Goal: Task Accomplishment & Management: Complete application form

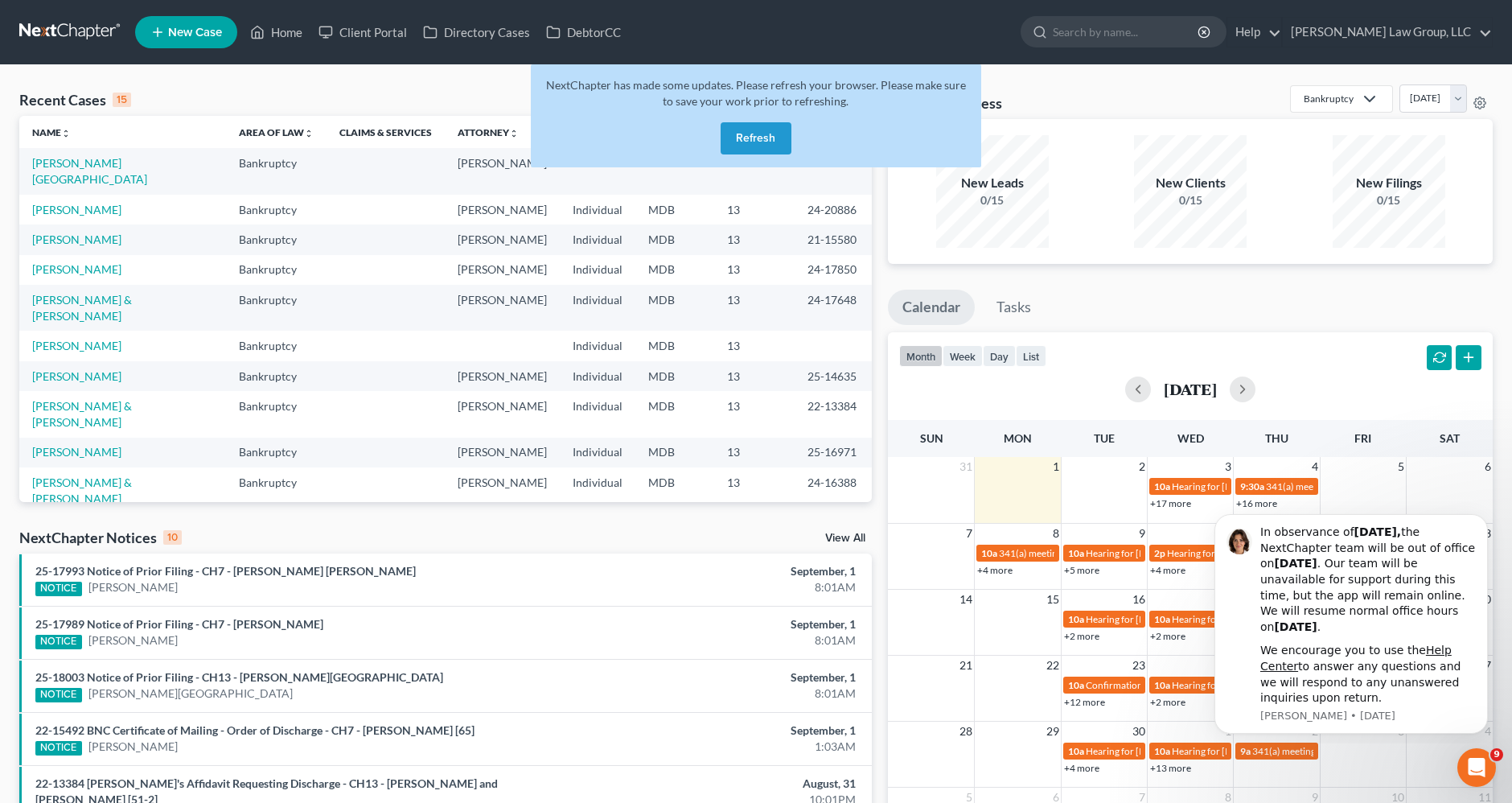
click at [768, 137] on button "Refresh" at bounding box center [756, 138] width 71 height 32
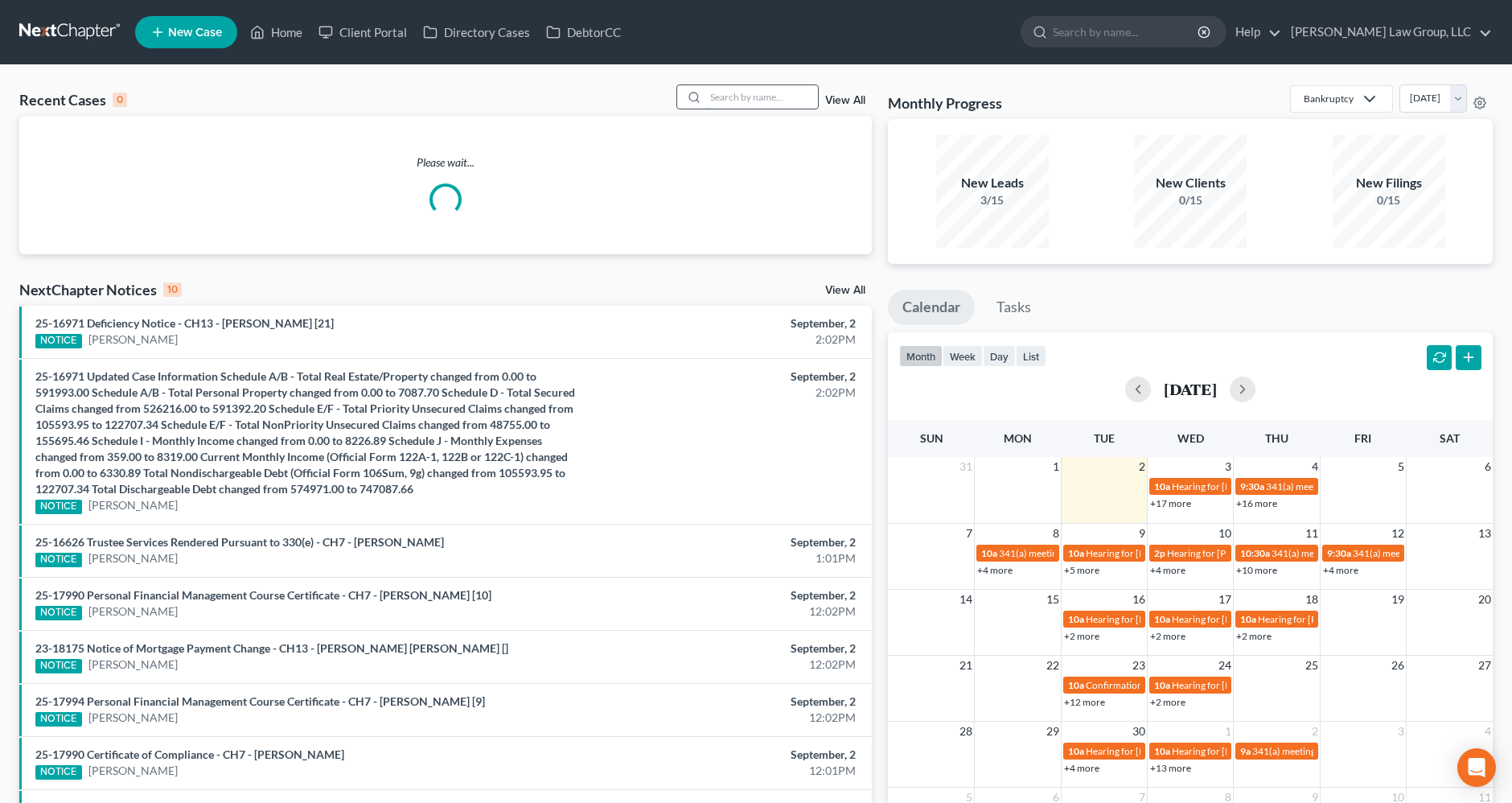
click at [749, 102] on input "search" at bounding box center [762, 97] width 112 height 23
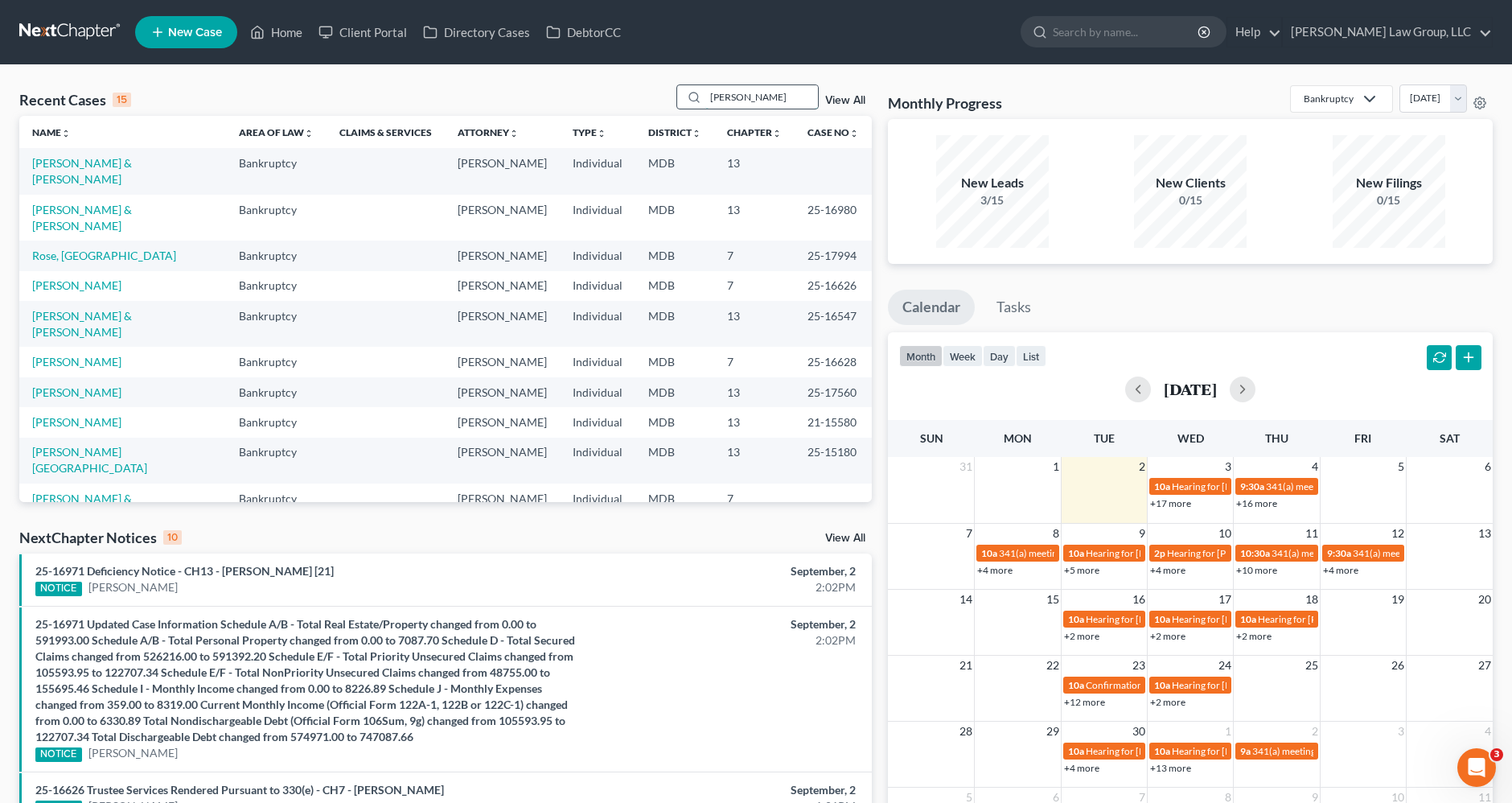
type input "doyle"
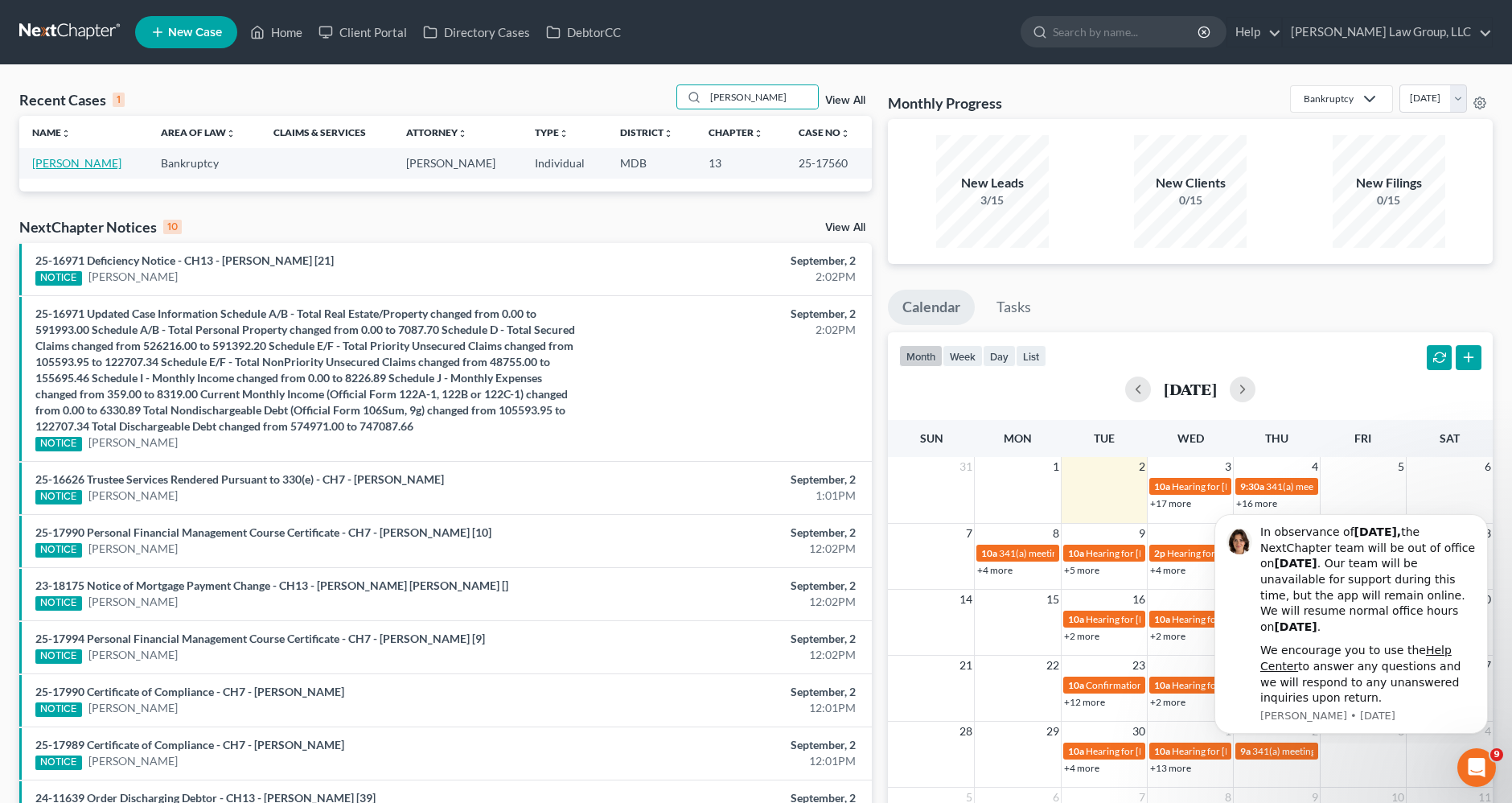
click at [87, 161] on link "Doyle, Jason" at bounding box center [77, 163] width 89 height 14
select select "2"
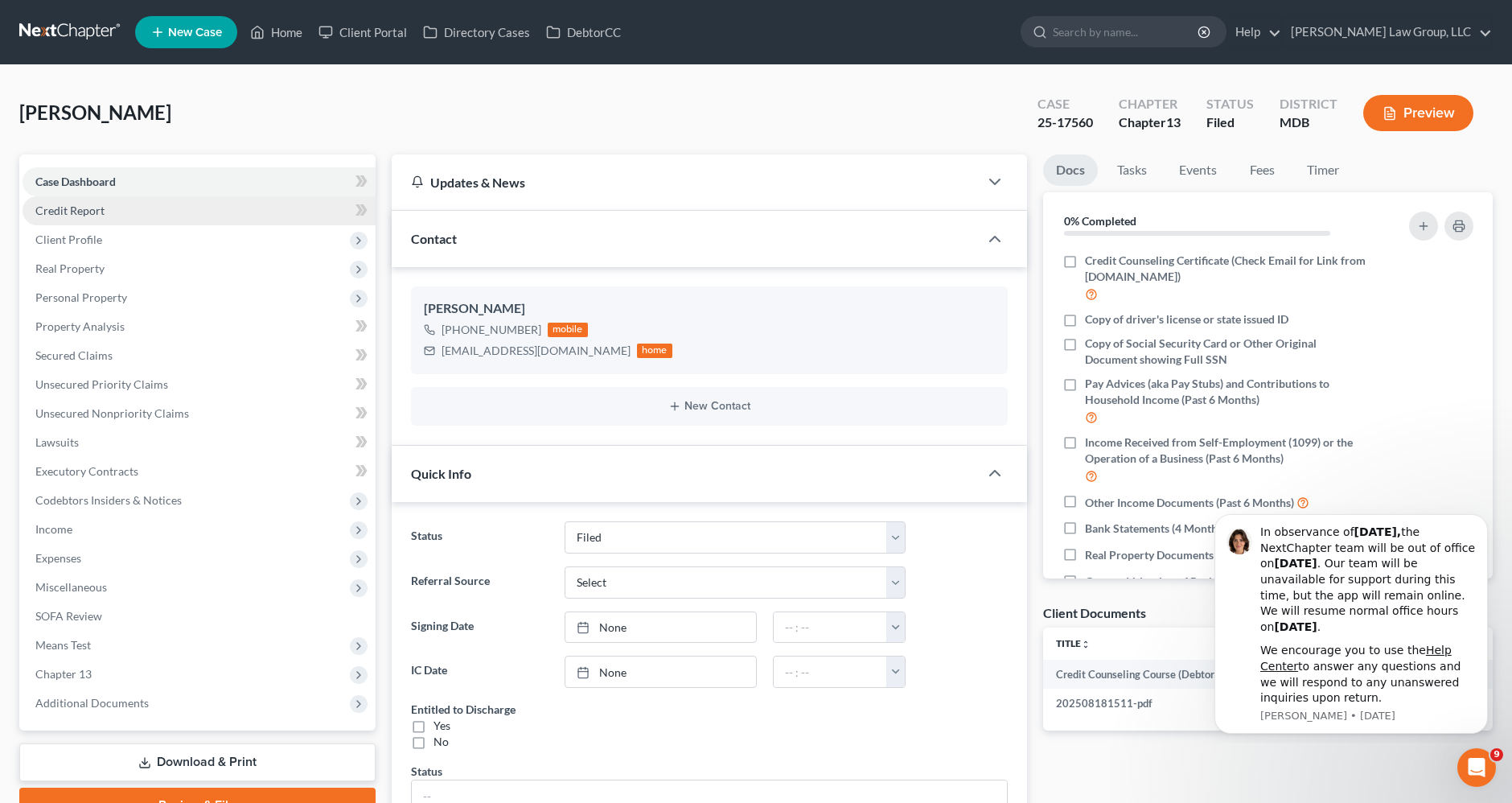
click at [87, 210] on span "Credit Report" at bounding box center [70, 210] width 69 height 14
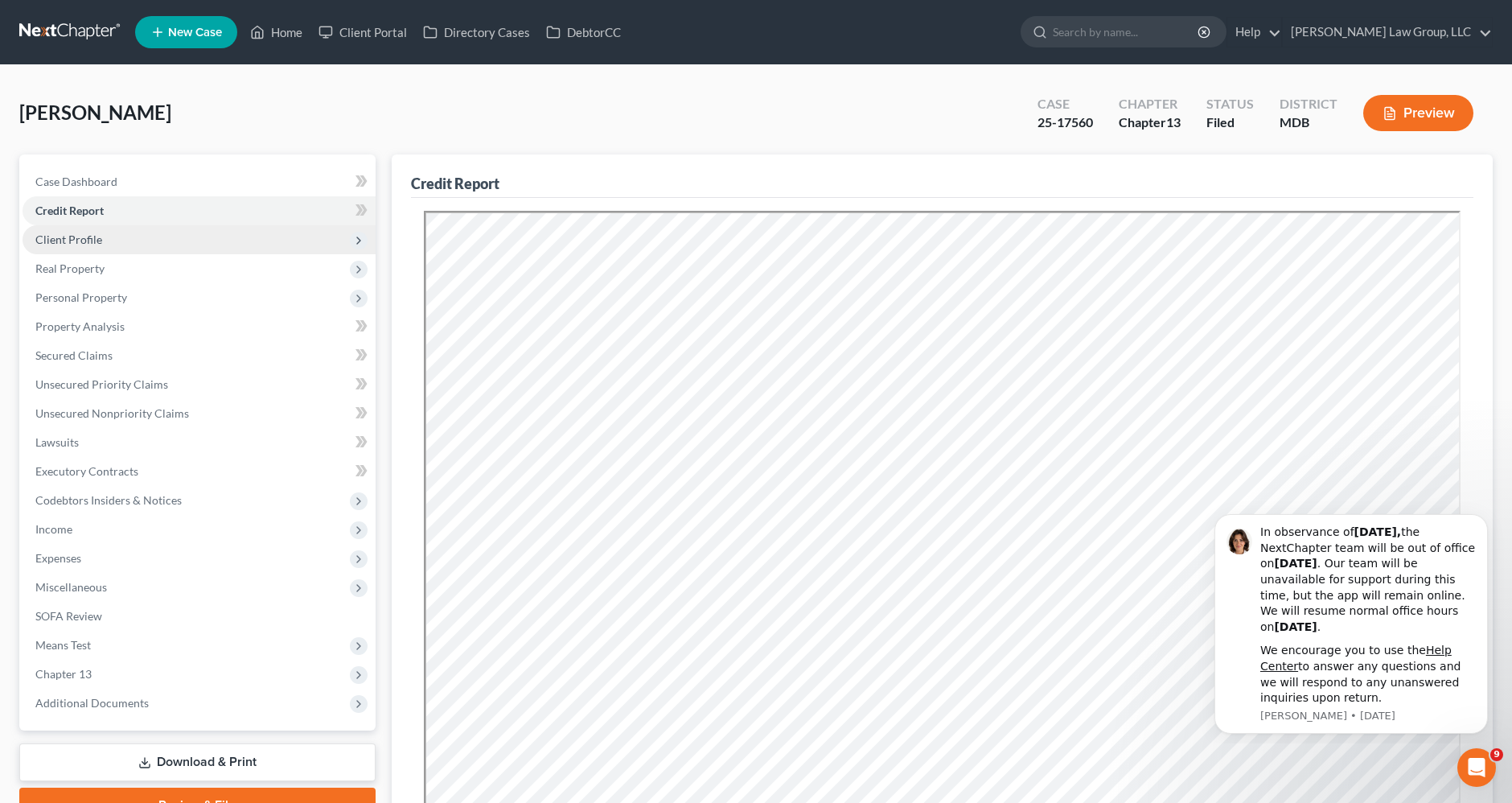
click at [78, 240] on span "Client Profile" at bounding box center [69, 239] width 67 height 14
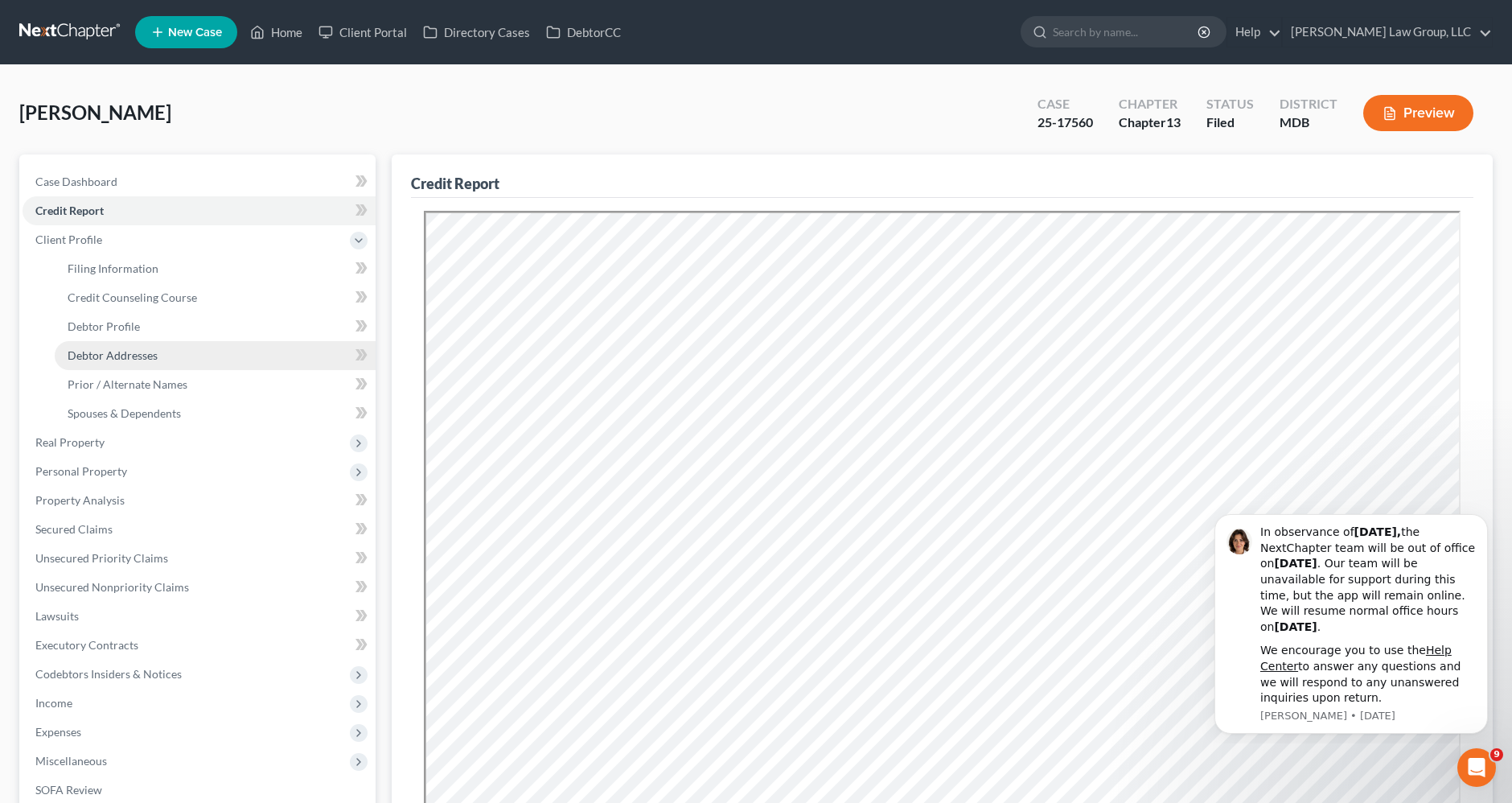
click at [106, 348] on span "Debtor Addresses" at bounding box center [112, 355] width 90 height 14
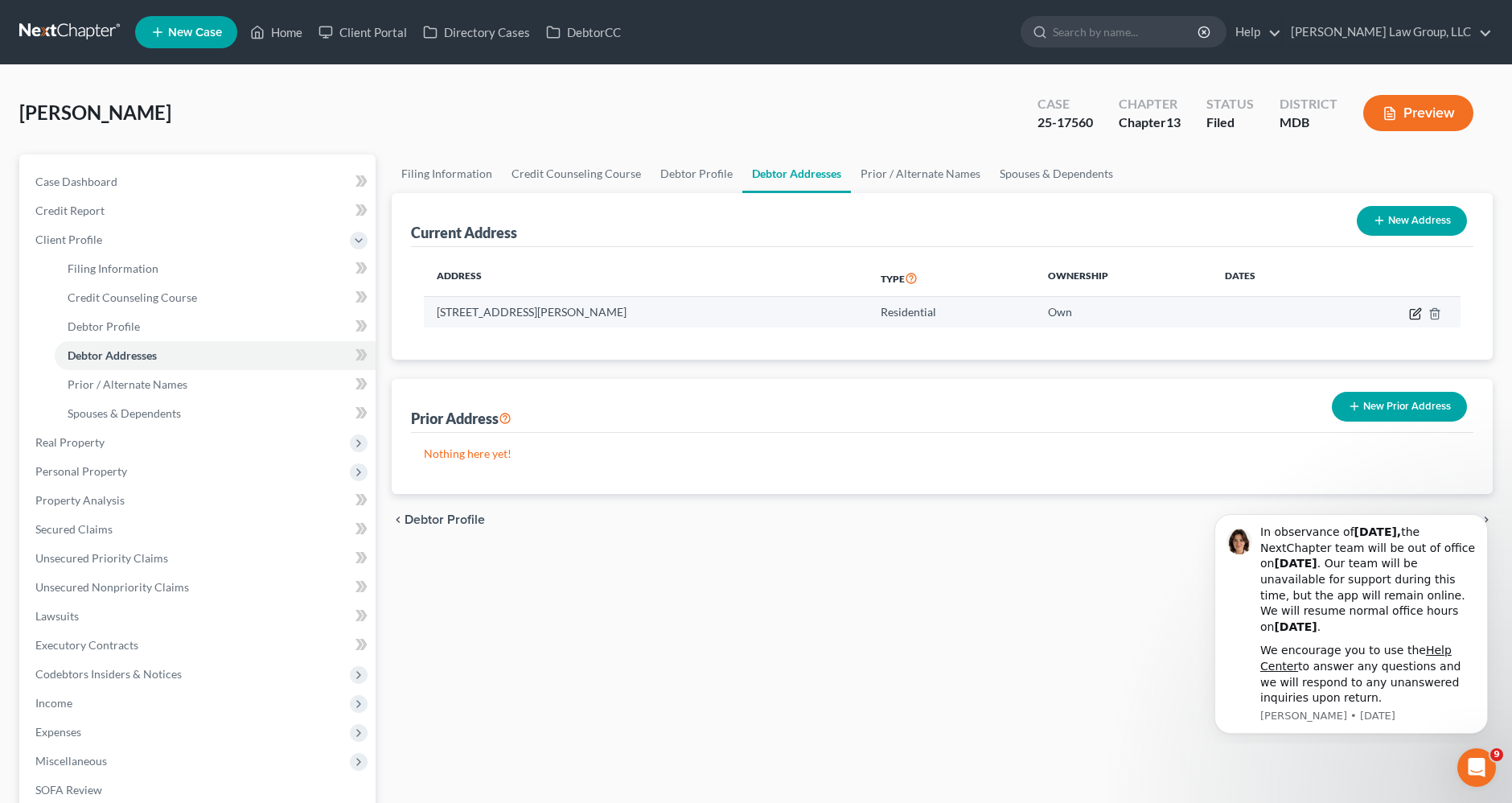
click at [1412, 309] on icon "button" at bounding box center [1415, 314] width 13 height 13
select select "21"
select select "1"
select select "0"
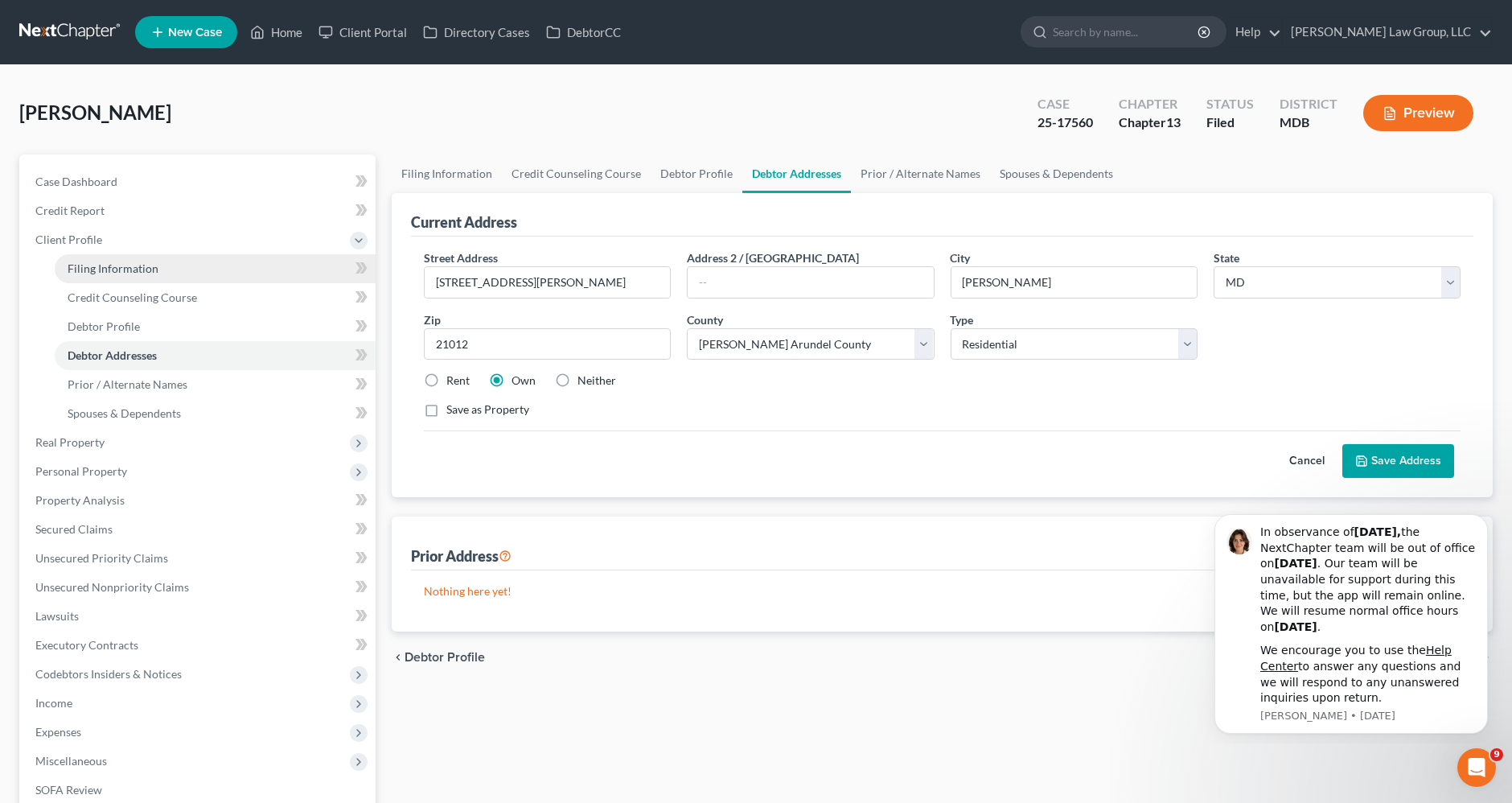
click at [74, 257] on link "Filing Information" at bounding box center [215, 268] width 321 height 29
select select "1"
select select "0"
select select "3"
select select "38"
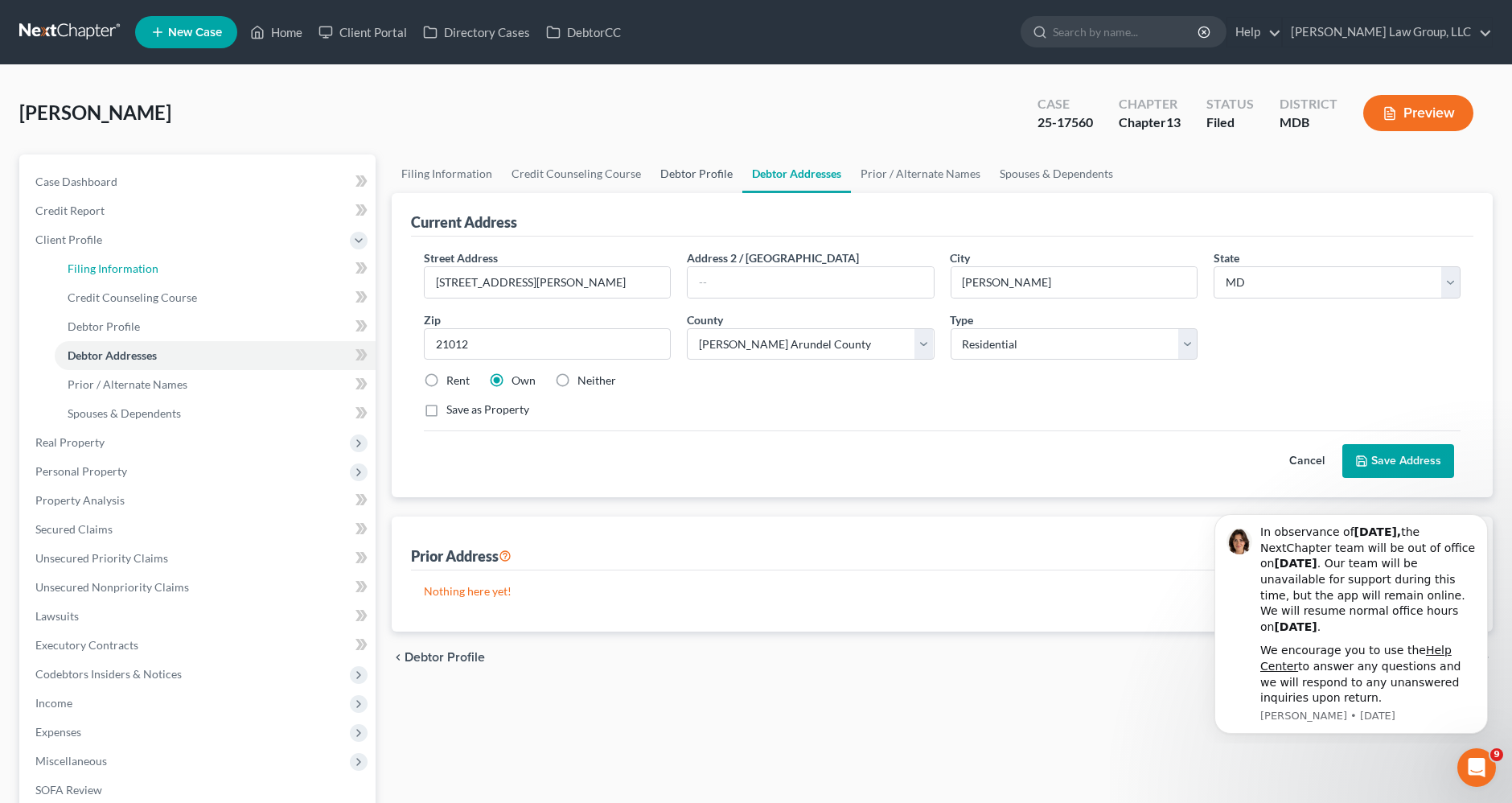
select select "0"
select select "21"
